Goal: Obtain resource: Obtain resource

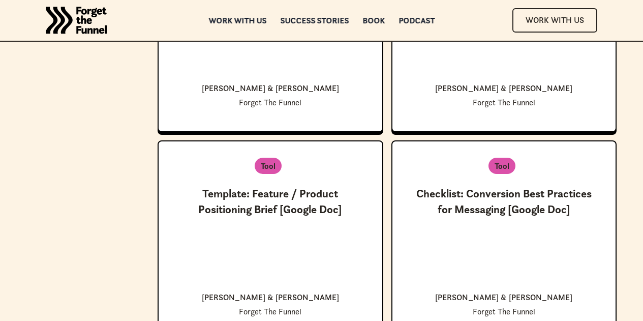
scroll to position [2705, 0]
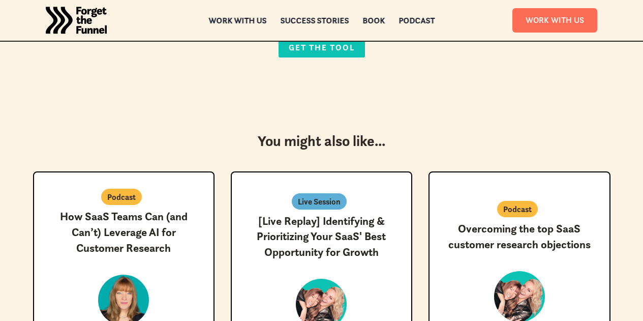
scroll to position [351, 0]
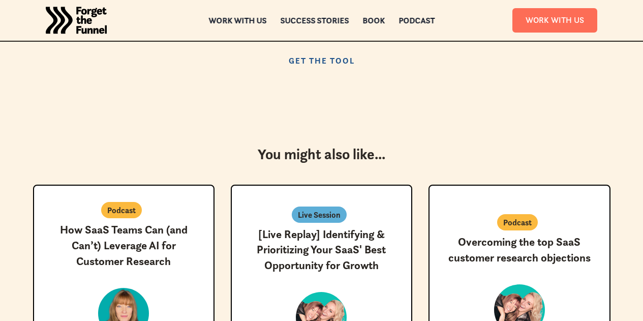
click at [310, 71] on link "Get the Tool" at bounding box center [322, 60] width 86 height 20
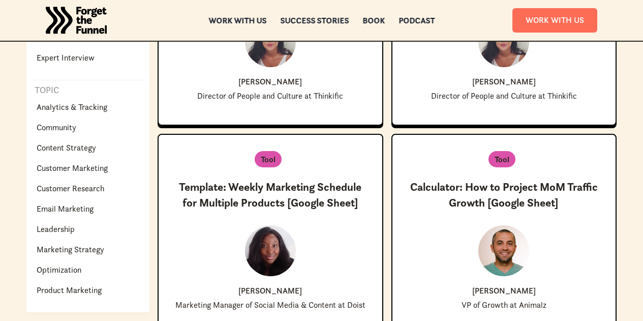
scroll to position [351, 0]
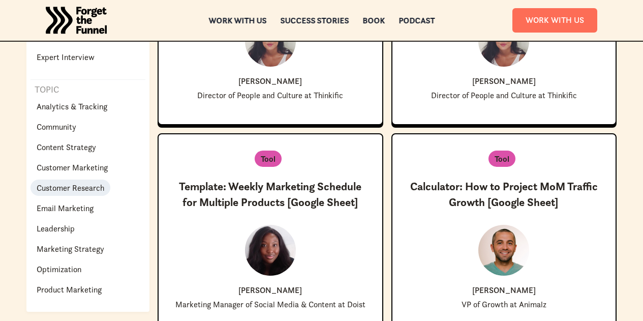
click at [104, 194] on p "Customer Research" at bounding box center [71, 188] width 68 height 12
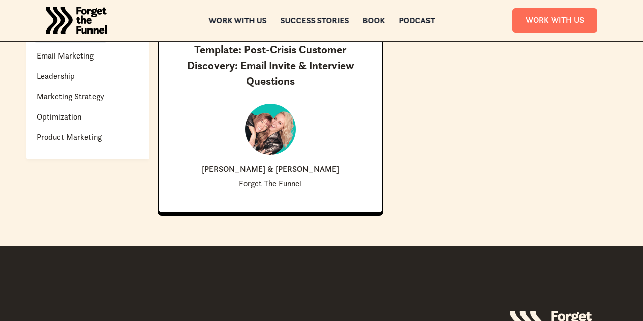
scroll to position [506, 0]
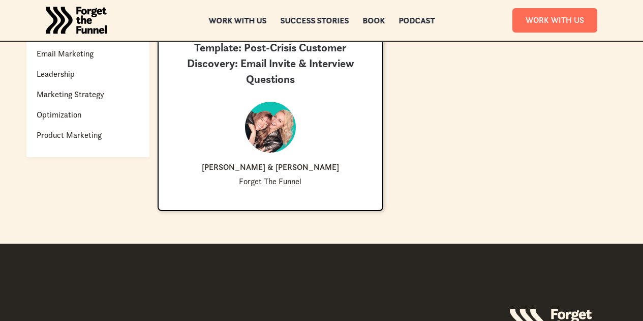
click at [281, 153] on div at bounding box center [270, 127] width 51 height 51
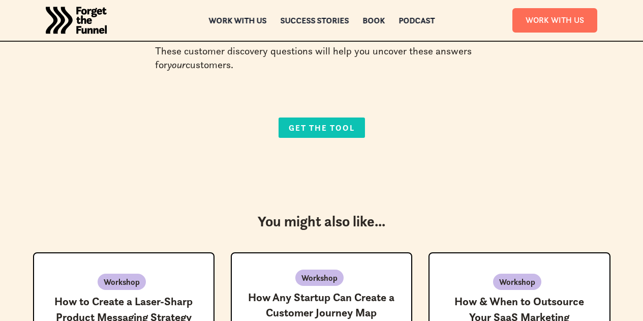
scroll to position [396, 0]
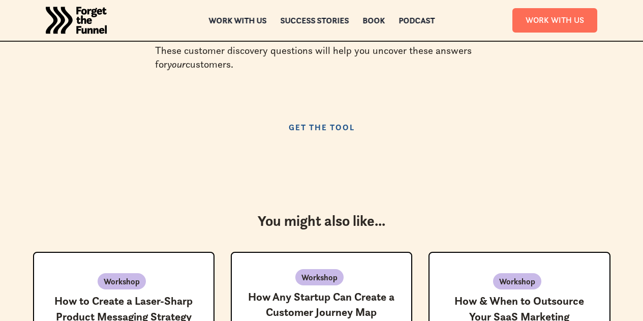
click at [318, 137] on link "Get the Tool" at bounding box center [322, 127] width 86 height 20
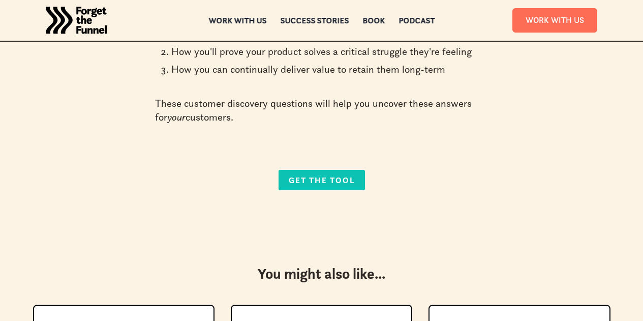
scroll to position [342, 0]
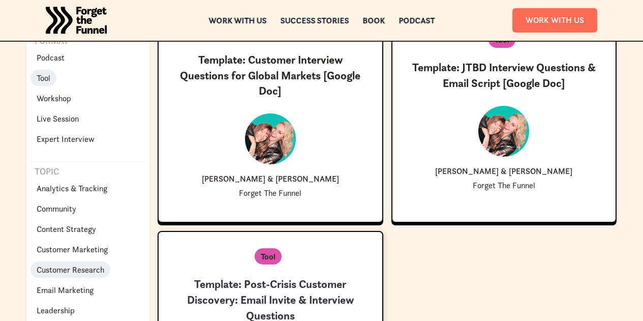
scroll to position [269, 0]
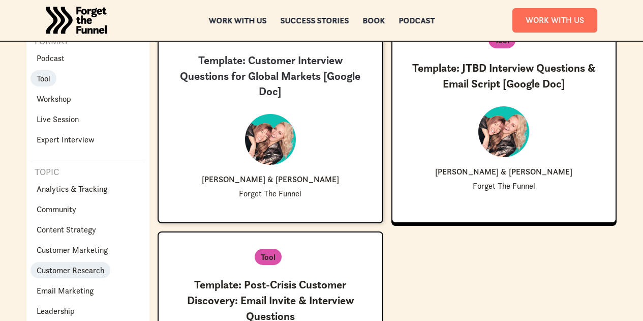
click at [279, 165] on div at bounding box center [270, 139] width 51 height 51
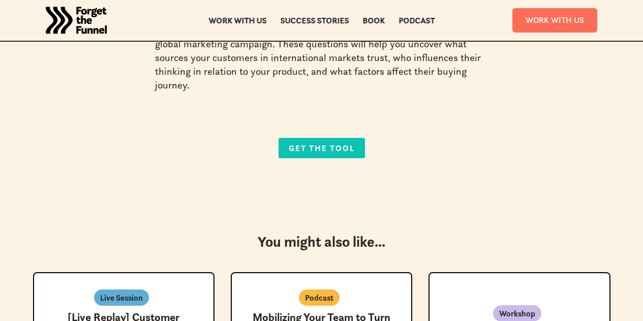
scroll to position [278, 0]
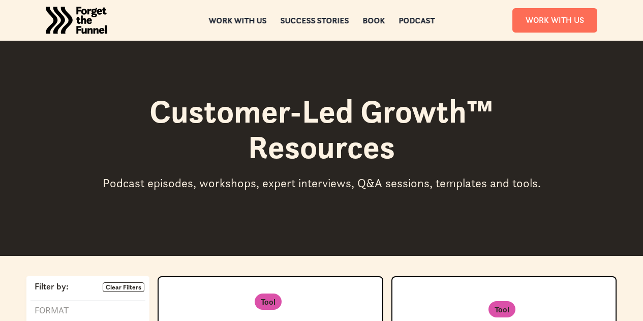
scroll to position [269, 0]
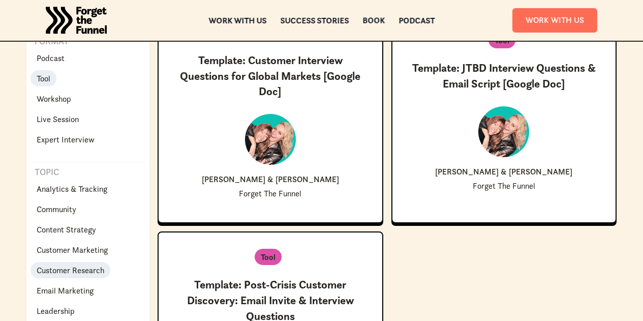
click at [383, 20] on div "Book" at bounding box center [374, 20] width 22 height 7
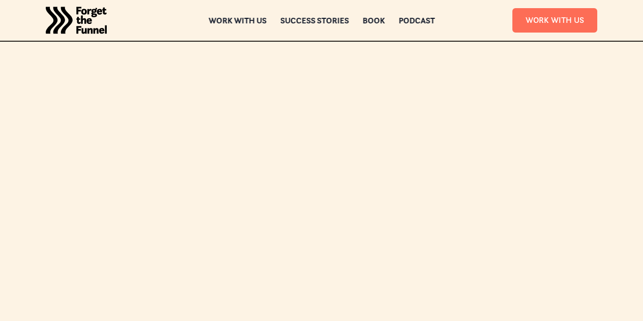
scroll to position [3492, 0]
